Goal: Task Accomplishment & Management: Use online tool/utility

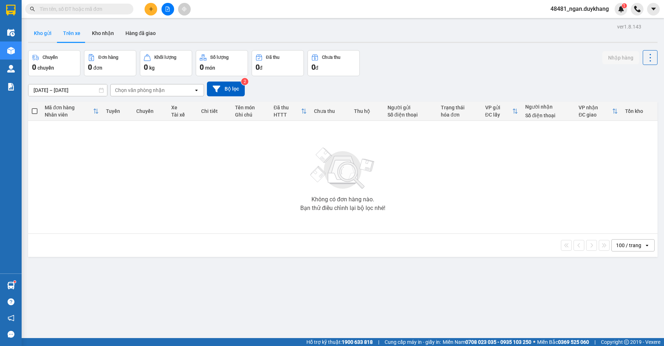
click at [45, 31] on button "Kho gửi" at bounding box center [42, 33] width 29 height 17
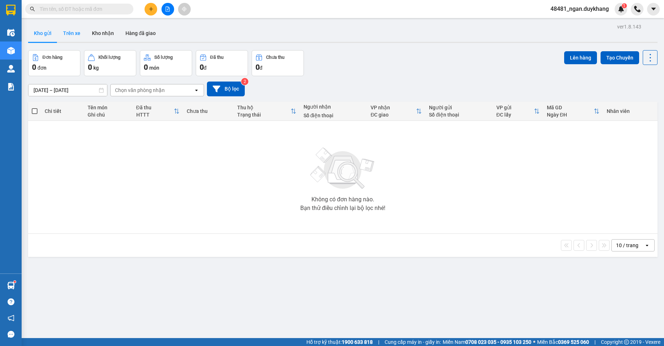
click at [75, 39] on button "Trên xe" at bounding box center [71, 33] width 29 height 17
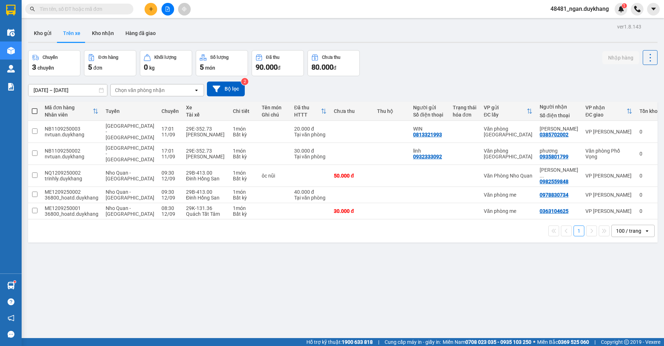
click at [75, 39] on button "Trên xe" at bounding box center [71, 33] width 29 height 17
click at [290, 253] on div "ver 1.8.143 Kho gửi Trên xe Kho nhận Hàng đã giao Chuyến 3 chuyến Đơn hàng 5 đơ…" at bounding box center [342, 195] width 635 height 346
click at [151, 11] on icon "plus" at bounding box center [151, 8] width 5 height 5
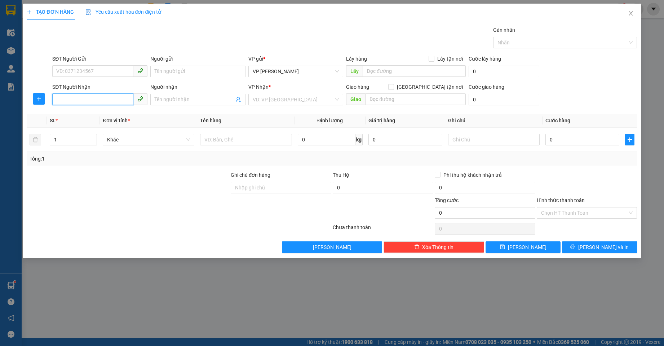
click at [113, 99] on input "SĐT Người Nhận" at bounding box center [92, 99] width 81 height 12
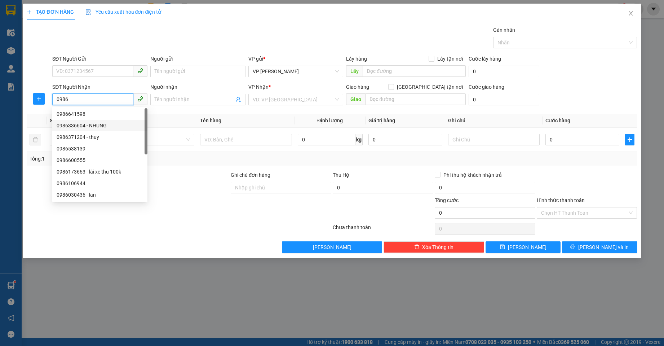
click at [99, 127] on div "0986336604 - NHUNG" at bounding box center [100, 126] width 87 height 8
type input "0986336604"
type input "NHUNG"
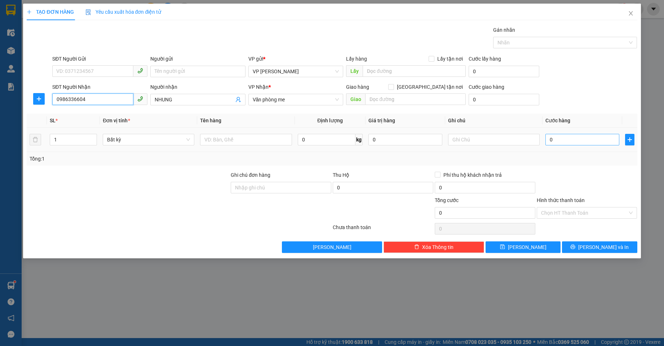
type input "0986336604"
type input "3"
type input "30"
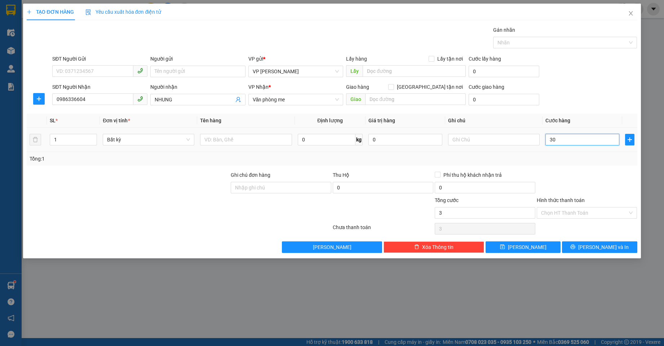
type input "30"
click at [575, 214] on input "Hình thức thanh toán" at bounding box center [584, 212] width 87 height 11
type input "30.000"
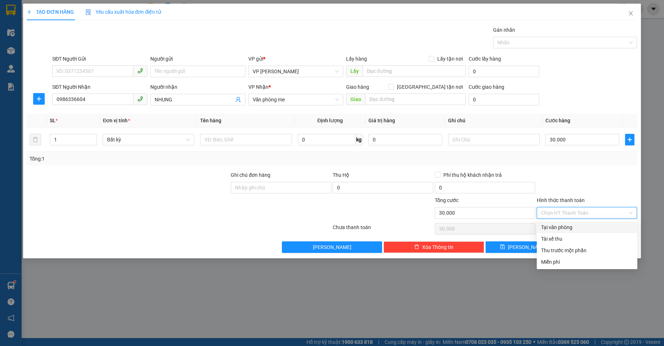
drag, startPoint x: 566, startPoint y: 228, endPoint x: 566, endPoint y: 192, distance: 36.1
click at [566, 228] on div "Tại văn phòng" at bounding box center [587, 227] width 92 height 8
type input "0"
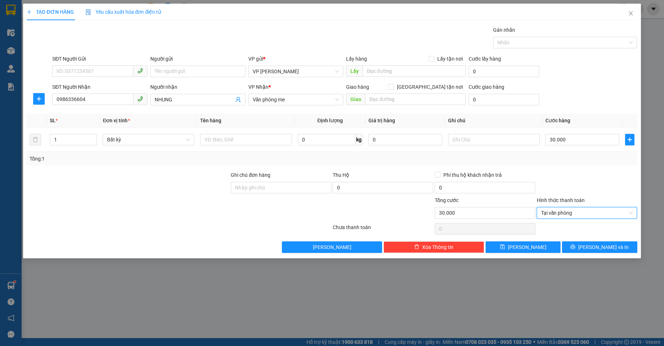
drag, startPoint x: 566, startPoint y: 192, endPoint x: 595, endPoint y: 237, distance: 54.0
click at [567, 193] on div at bounding box center [587, 183] width 102 height 25
click at [595, 254] on div "TẠO ĐƠN HÀNG Yêu cầu xuất hóa đơn điện tử Transit Pickup Surcharge Ids Transit …" at bounding box center [332, 131] width 618 height 255
click at [595, 248] on span "[PERSON_NAME] và In" at bounding box center [603, 247] width 50 height 8
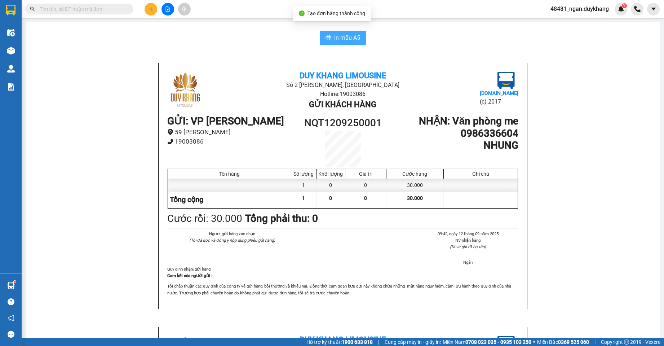
click at [340, 38] on span "In mẫu A5" at bounding box center [347, 37] width 26 height 9
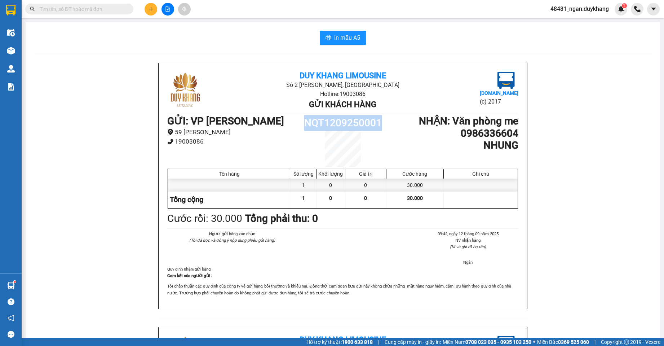
drag, startPoint x: 304, startPoint y: 124, endPoint x: 380, endPoint y: 124, distance: 75.7
click at [380, 124] on h1 "NQT1209250001" at bounding box center [343, 123] width 88 height 16
copy h1 "NQT1209250001"
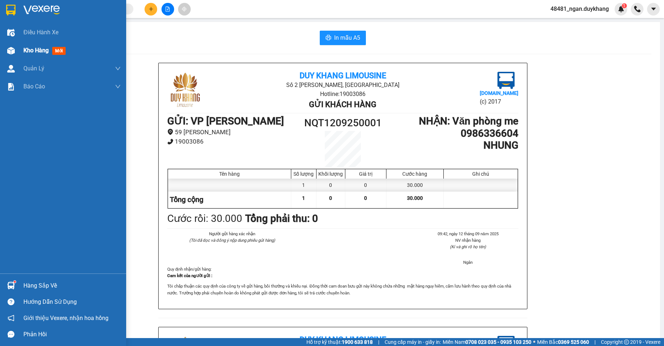
click at [17, 49] on div "Kho hàng mới" at bounding box center [63, 50] width 126 height 18
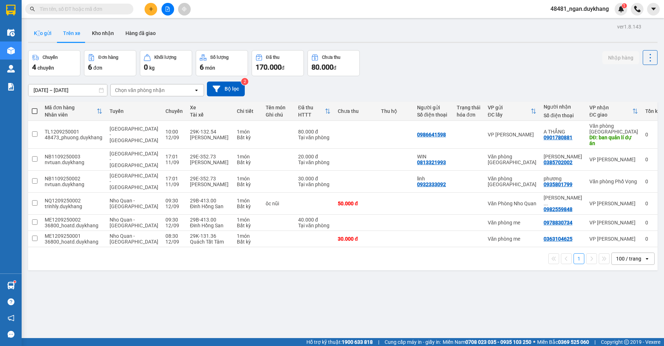
click at [38, 25] on div "ver 1.8.143 Kho gửi Trên xe Kho nhận Hàng đã giao Chuyến 4 chuyến Đơn hàng 6 đơ…" at bounding box center [342, 195] width 635 height 346
click at [41, 31] on button "Kho gửi" at bounding box center [42, 33] width 29 height 17
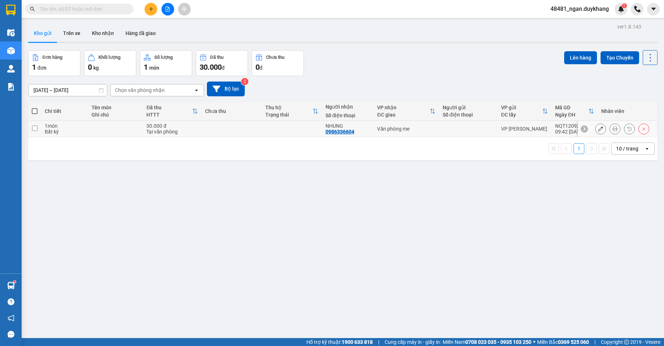
drag, startPoint x: 449, startPoint y: 133, endPoint x: 539, endPoint y: 86, distance: 101.3
click at [451, 131] on td at bounding box center [468, 129] width 58 height 16
checkbox input "true"
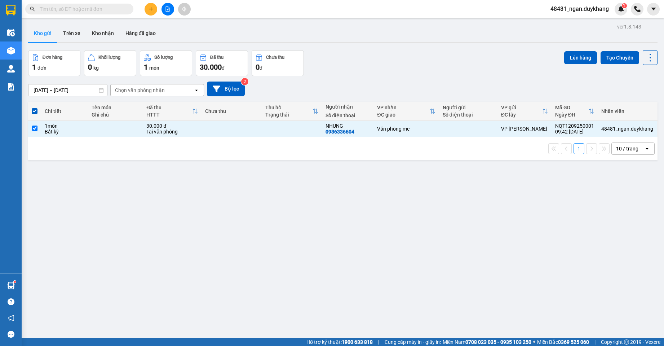
drag, startPoint x: 567, startPoint y: 58, endPoint x: 553, endPoint y: 56, distance: 13.5
click at [564, 57] on button "Lên hàng" at bounding box center [580, 57] width 33 height 13
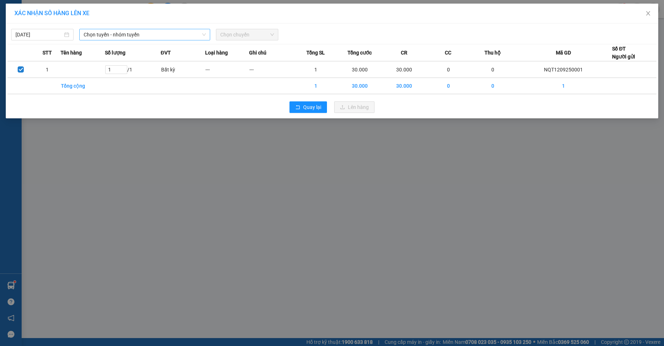
click at [160, 39] on span "Chọn tuyến - nhóm tuyến" at bounding box center [145, 34] width 122 height 11
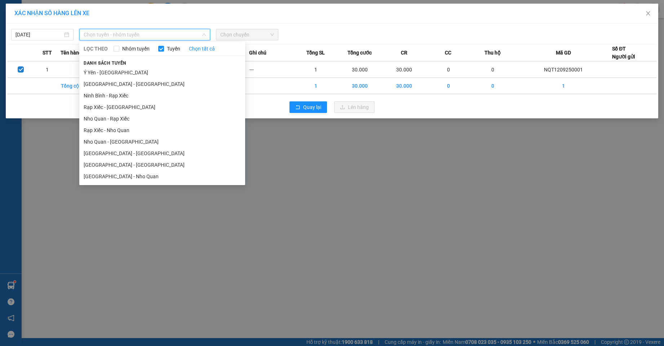
drag, startPoint x: 111, startPoint y: 174, endPoint x: 211, endPoint y: 87, distance: 132.4
click at [111, 173] on li "[GEOGRAPHIC_DATA] - Nho Quan" at bounding box center [162, 177] width 166 height 12
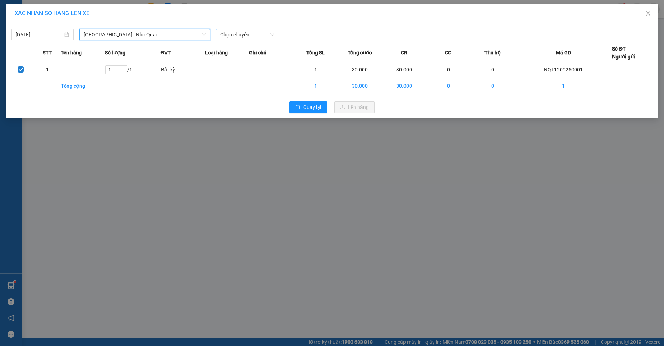
click at [243, 39] on span "Chọn chuyến" at bounding box center [247, 34] width 54 height 11
type input "59"
click at [249, 50] on div "11:00 - 29H-985.59" at bounding box center [248, 49] width 56 height 8
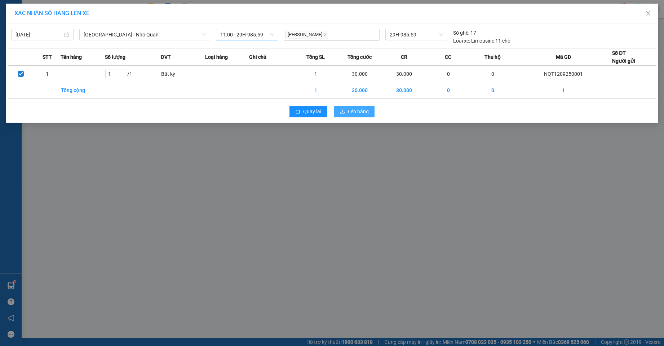
click at [351, 110] on span "Lên hàng" at bounding box center [358, 111] width 21 height 8
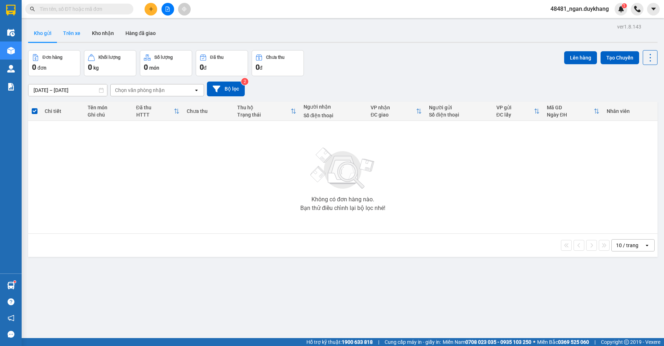
click at [76, 32] on button "Trên xe" at bounding box center [71, 33] width 29 height 17
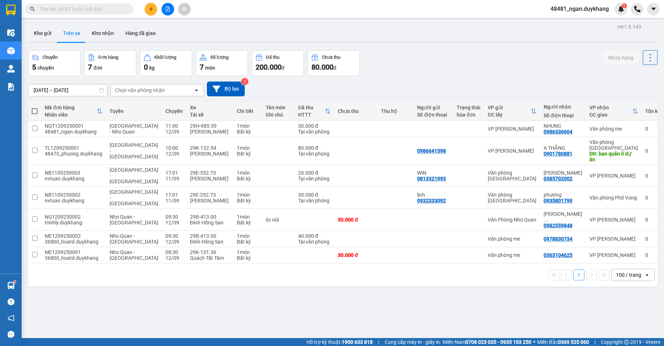
click at [427, 74] on div "Chuyến 5 chuyến Đơn hàng 7 đơn Khối lượng 0 kg Số lượng 7 món Đã thu 200.000 đ …" at bounding box center [343, 63] width 630 height 26
